Goal: Transaction & Acquisition: Purchase product/service

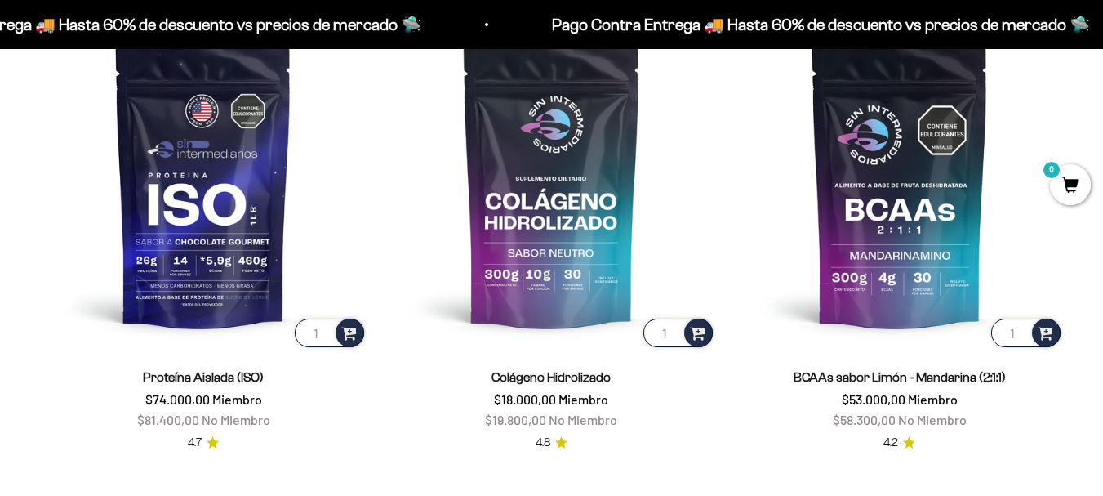
scroll to position [1115, 0]
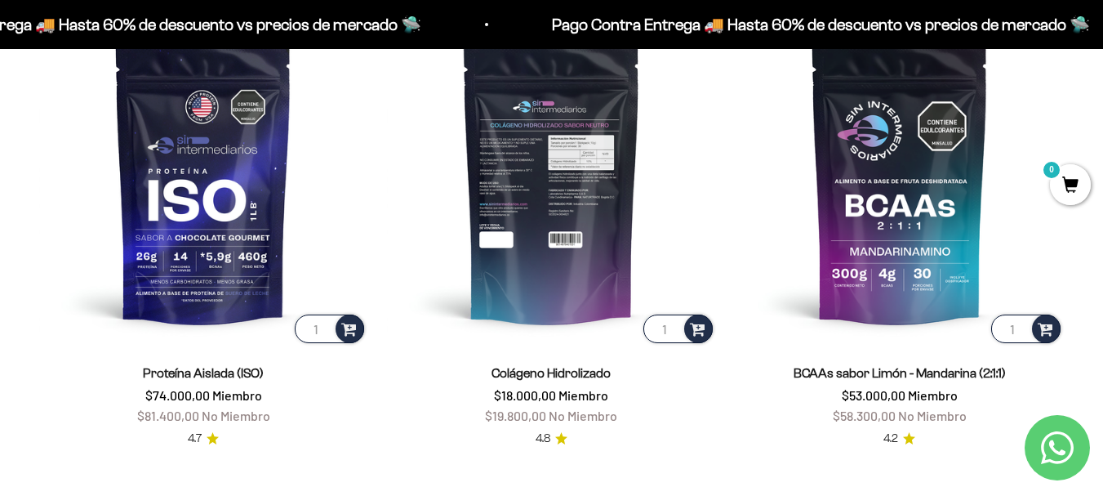
click at [547, 305] on img at bounding box center [551, 181] width 328 height 328
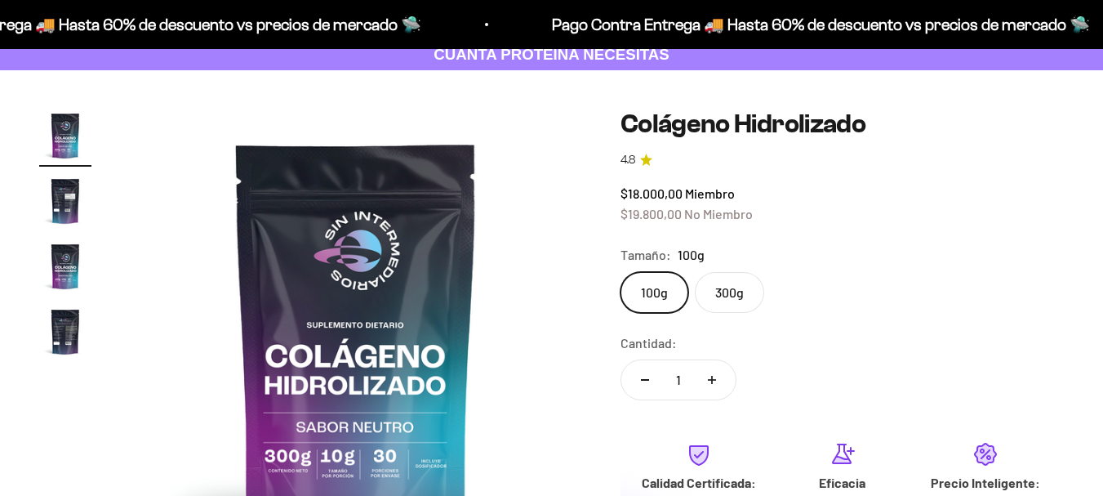
scroll to position [100, 0]
click at [724, 298] on label "300g" at bounding box center [729, 292] width 69 height 41
click at [620, 272] on input "300g" at bounding box center [620, 271] width 1 height 1
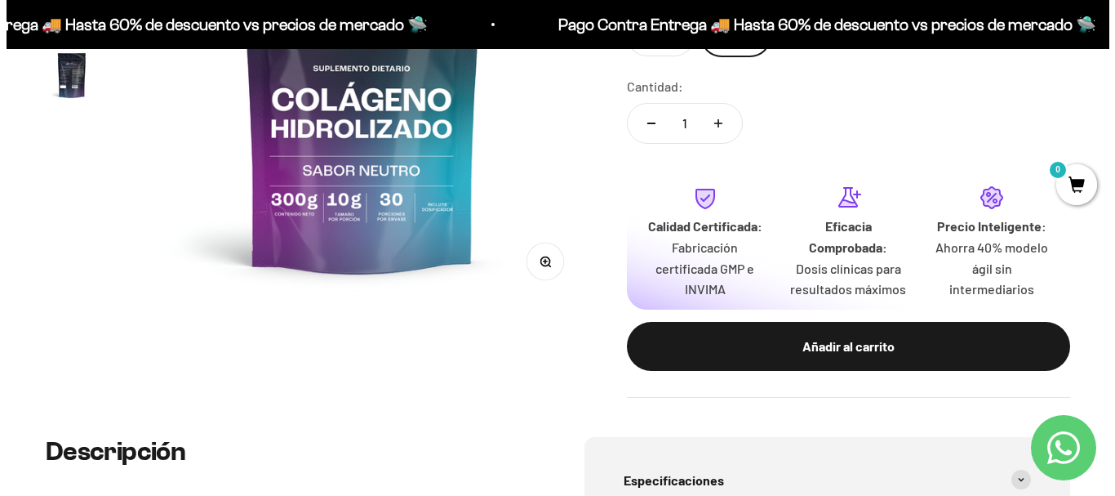
scroll to position [363, 0]
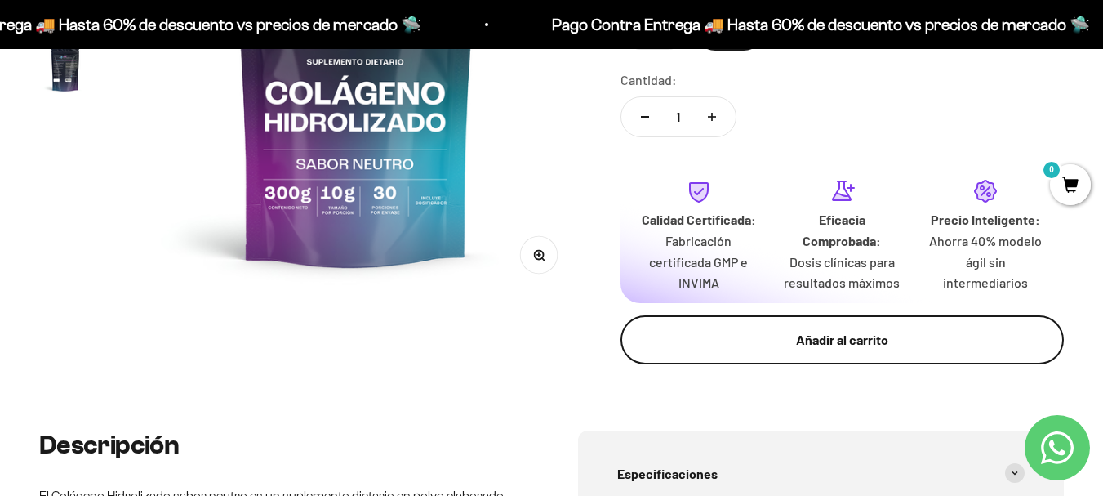
click at [867, 338] on div "Añadir al carrito" at bounding box center [842, 339] width 378 height 21
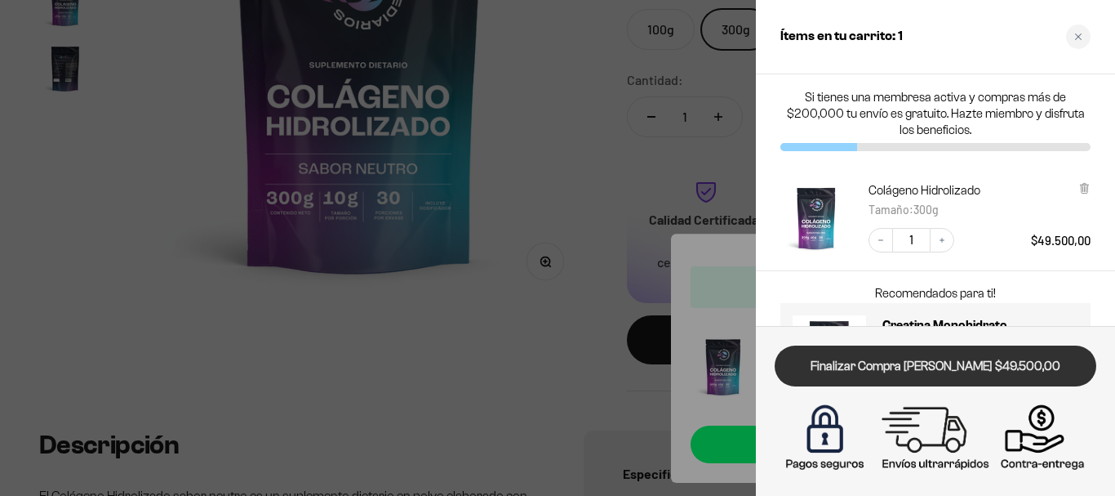
click at [942, 367] on link "Finalizar Compra Segura $49.500,00" at bounding box center [936, 366] width 322 height 42
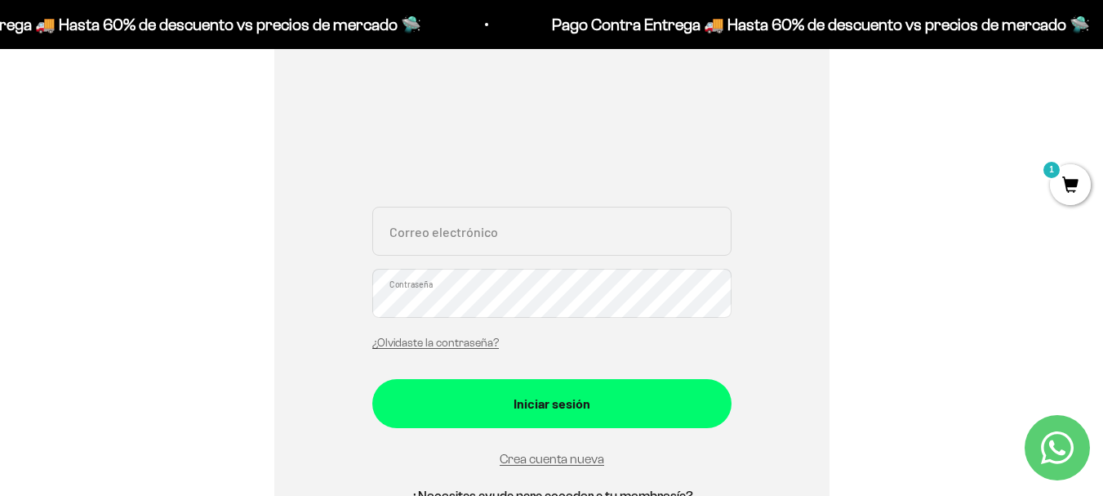
scroll to position [242, 0]
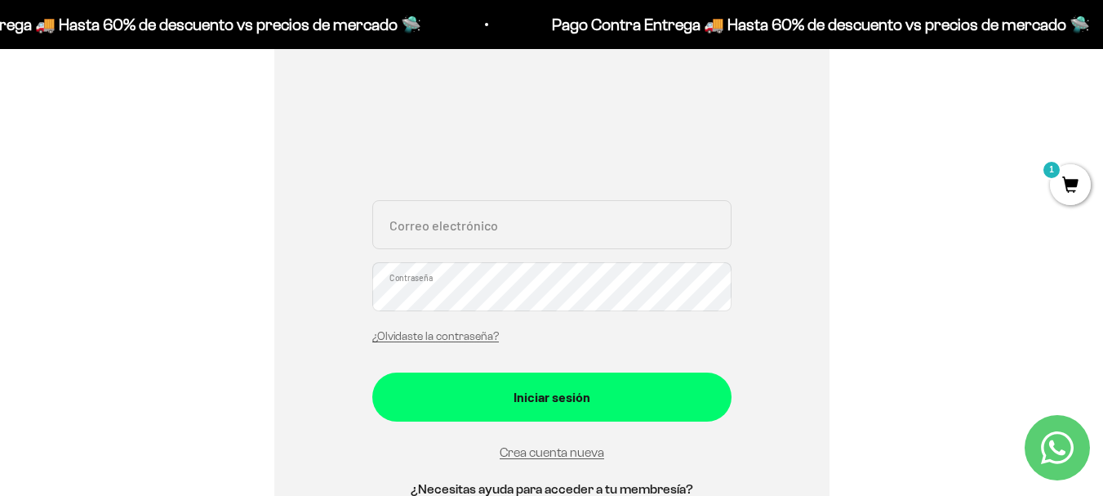
drag, startPoint x: 1114, startPoint y: 80, endPoint x: 1114, endPoint y: 142, distance: 62.0
click at [575, 447] on link "Crea cuenta nueva" at bounding box center [552, 452] width 104 height 14
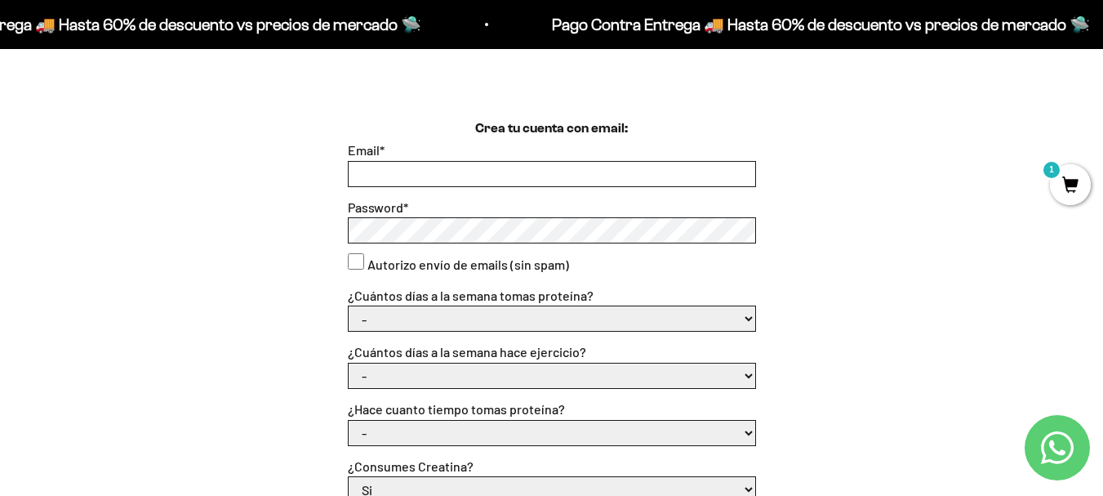
scroll to position [377, 0]
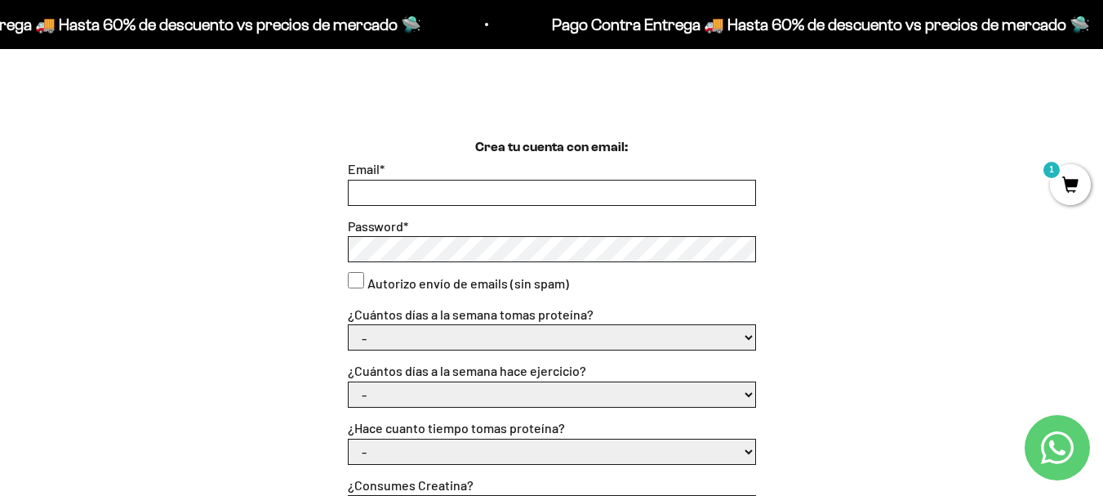
drag, startPoint x: 593, startPoint y: 206, endPoint x: 588, endPoint y: 195, distance: 11.7
click at [593, 205] on form "Email * Password * Autorizo envío de emails (sin spam) ¿Cuántos días a la seman…" at bounding box center [552, 454] width 408 height 592
click at [588, 194] on input "Email *" at bounding box center [552, 192] width 407 height 24
type input "verito_m_30@hotmail.com"
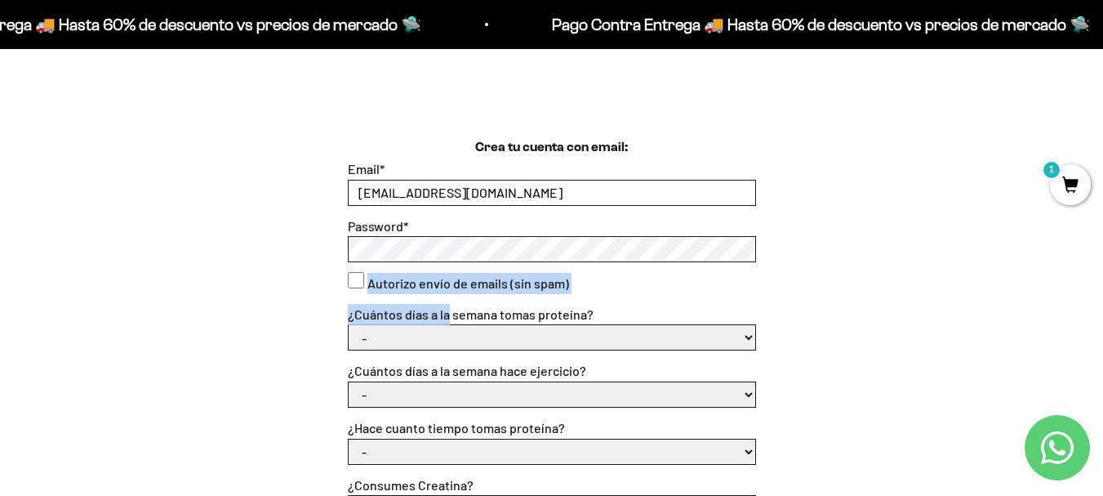
drag, startPoint x: 856, startPoint y: 223, endPoint x: 449, endPoint y: 310, distance: 416.6
click at [449, 310] on div "Crea tu cuenta con email: Email * verito_m_30@hotmail.com Password * Autorizo e…" at bounding box center [551, 443] width 1025 height 613
click at [1046, 226] on div "Crea tu cuenta con email: Email * verito_m_30@hotmail.com Password * Autorizo e…" at bounding box center [551, 443] width 1025 height 613
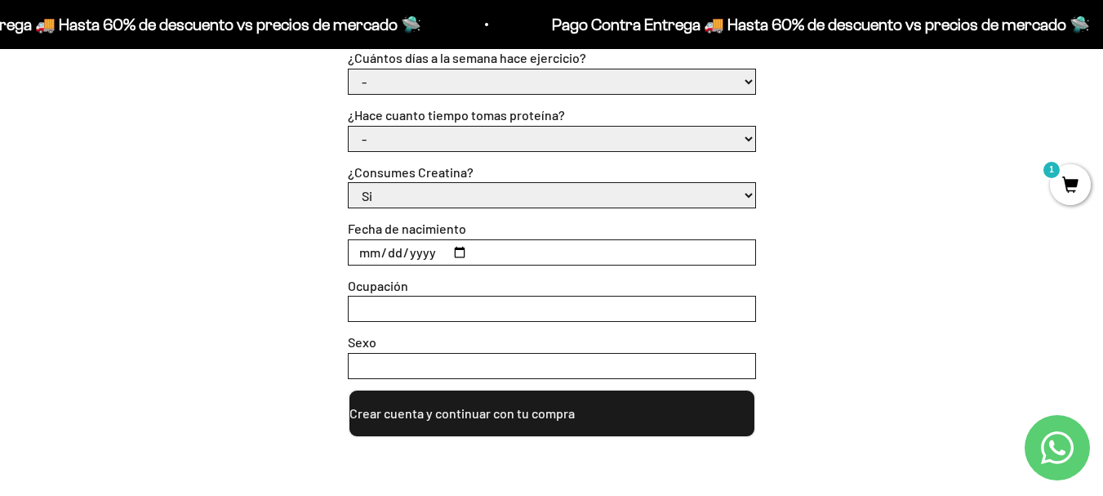
scroll to position [848, 0]
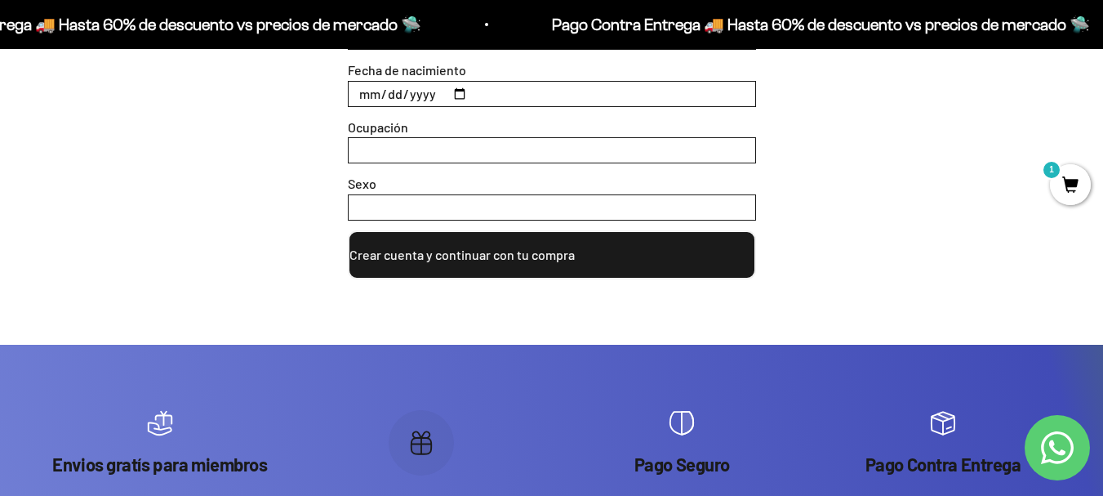
click at [467, 259] on button "Crear cuenta y continuar con tu compra" at bounding box center [552, 254] width 408 height 49
